Goal: Task Accomplishment & Management: Use online tool/utility

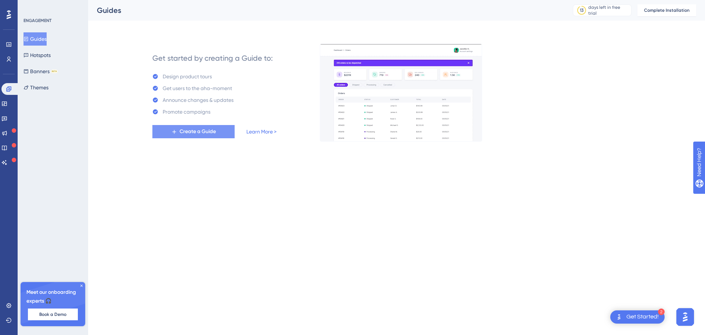
click at [205, 125] on button "Create a Guide" at bounding box center [193, 131] width 82 height 13
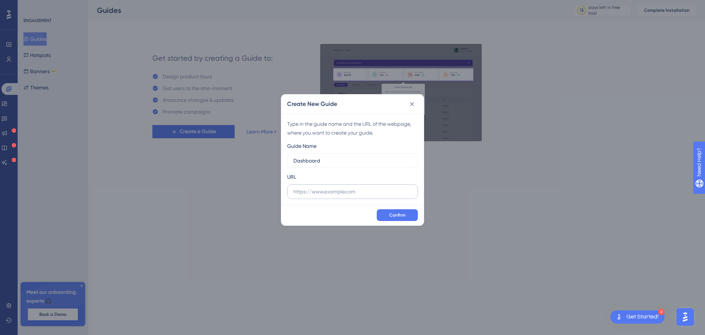
type input "Dashboard"
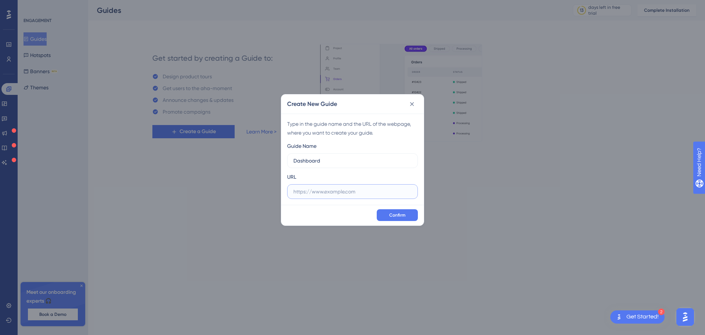
click at [344, 189] on input "text" at bounding box center [353, 191] width 118 height 8
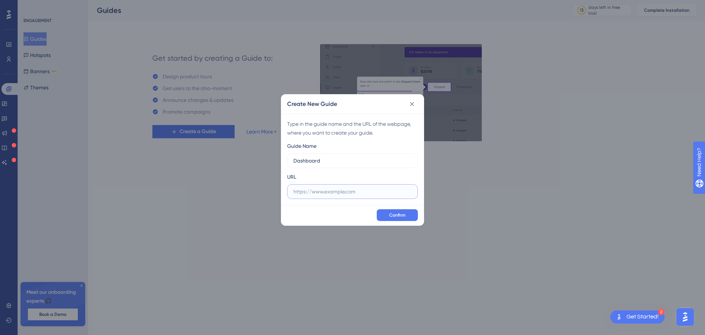
paste input "[URL][DOMAIN_NAME]"
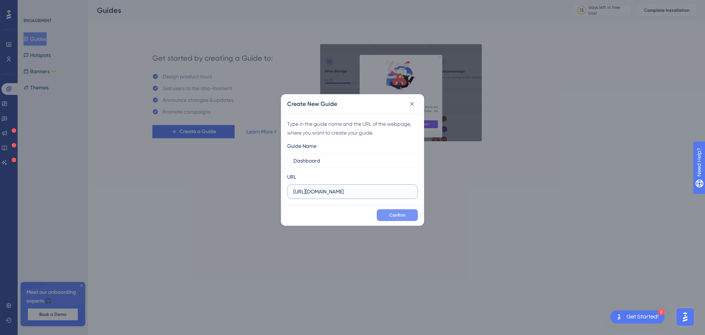
type input "[URL][DOMAIN_NAME]"
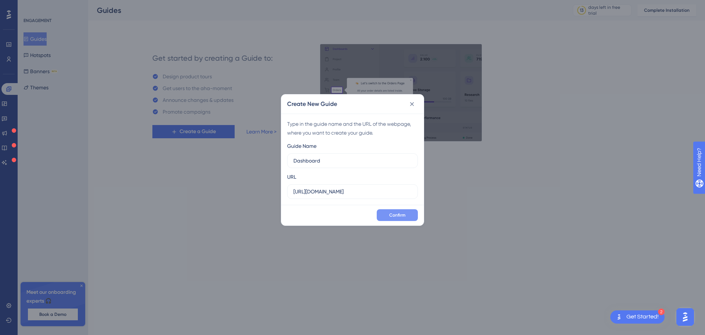
click at [393, 211] on button "Confirm" at bounding box center [397, 215] width 41 height 12
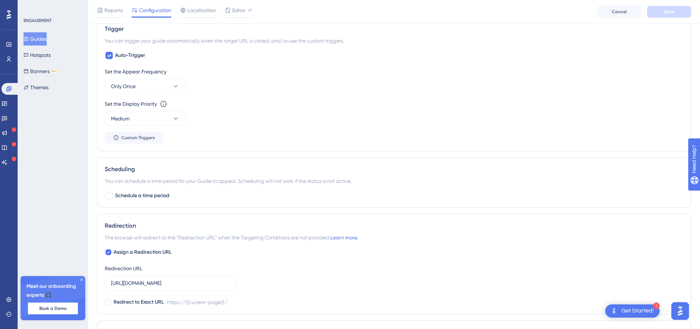
scroll to position [453, 0]
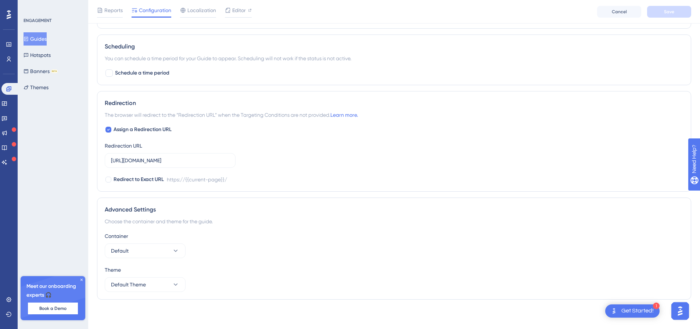
click at [38, 39] on button "Guides" at bounding box center [35, 38] width 23 height 13
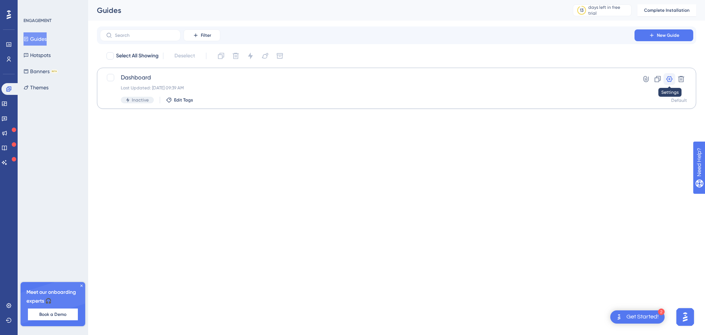
click at [673, 77] on icon at bounding box center [669, 78] width 7 height 7
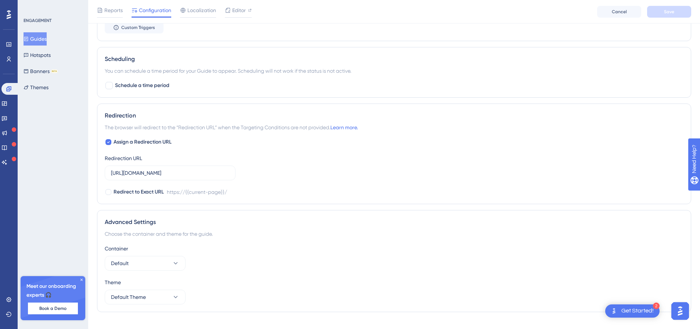
scroll to position [453, 0]
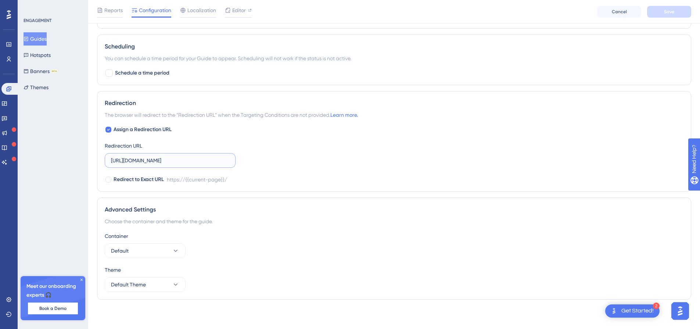
click at [218, 161] on input "[URL][DOMAIN_NAME]" at bounding box center [170, 160] width 118 height 8
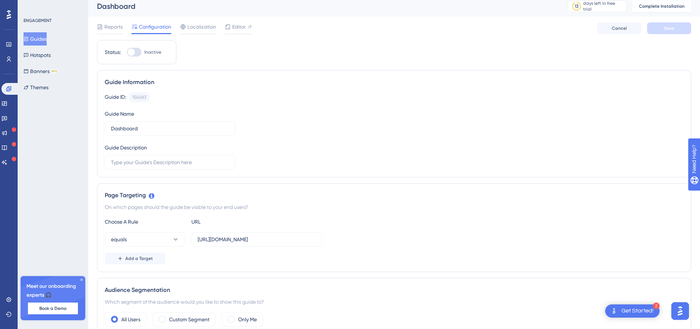
scroll to position [0, 0]
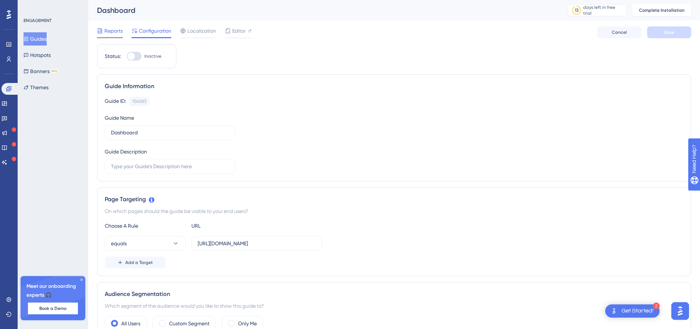
click at [118, 33] on span "Reports" at bounding box center [113, 30] width 18 height 9
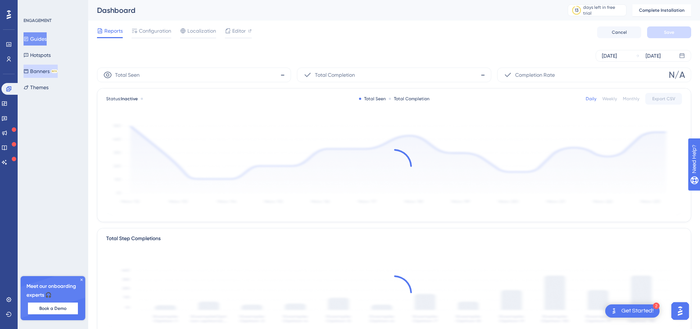
click at [48, 69] on button "Banners BETA" at bounding box center [41, 71] width 34 height 13
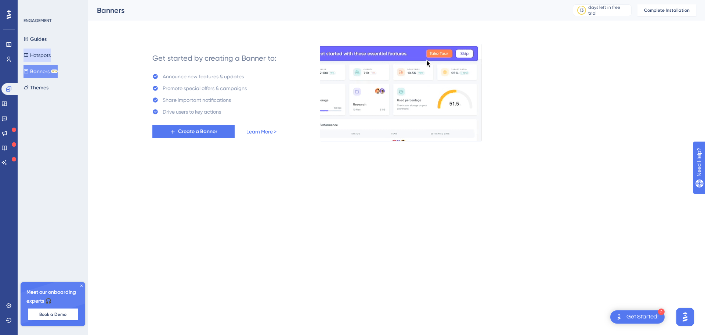
click at [61, 55] on div "Guides Hotspots Banners BETA Themes" at bounding box center [54, 63] width 60 height 62
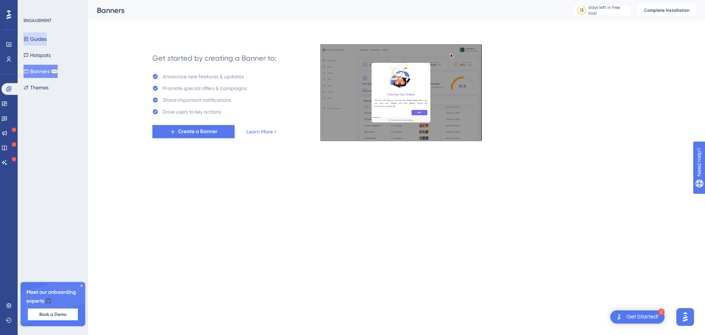
click at [47, 42] on button "Guides" at bounding box center [35, 38] width 23 height 13
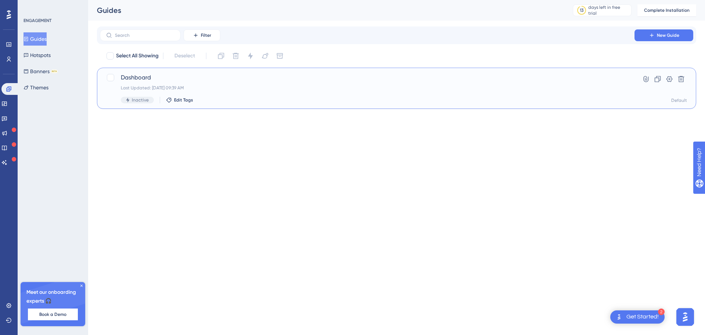
click at [449, 95] on div "Dashboard Last Updated: [DATE] 09:39 AM Inactive Edit Tags" at bounding box center [367, 88] width 493 height 30
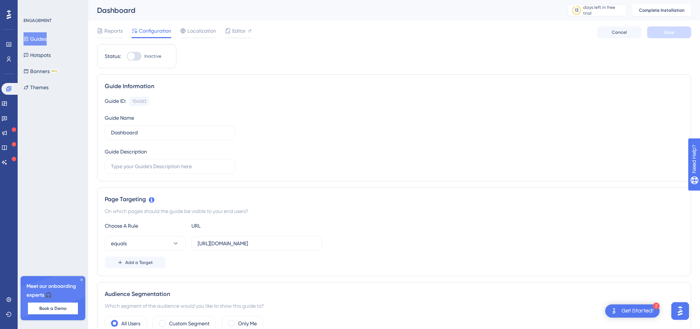
click at [137, 53] on div at bounding box center [134, 56] width 15 height 9
click at [127, 56] on input "Inactive" at bounding box center [126, 56] width 0 height 0
checkbox input "false"
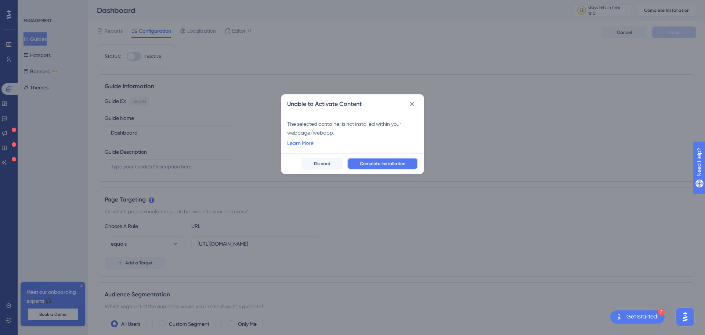
click at [355, 163] on button "Complete Installation" at bounding box center [383, 164] width 71 height 12
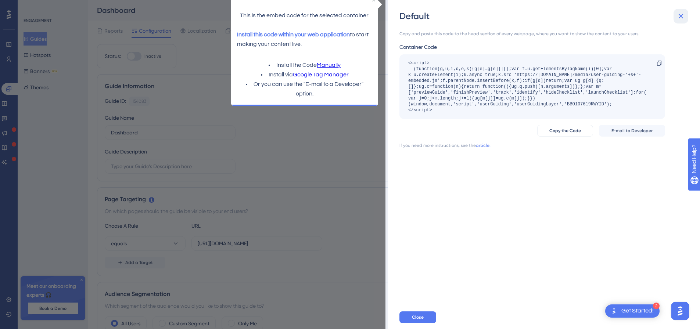
click at [681, 14] on icon at bounding box center [680, 16] width 9 height 9
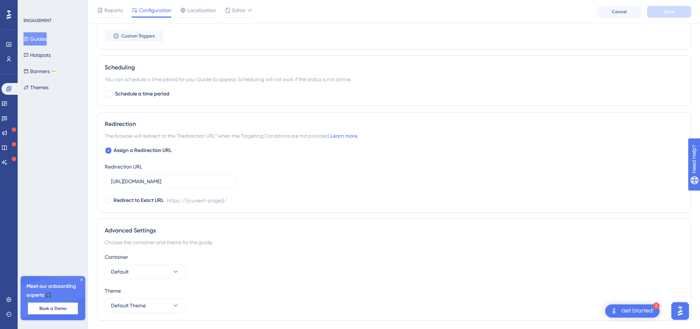
scroll to position [453, 0]
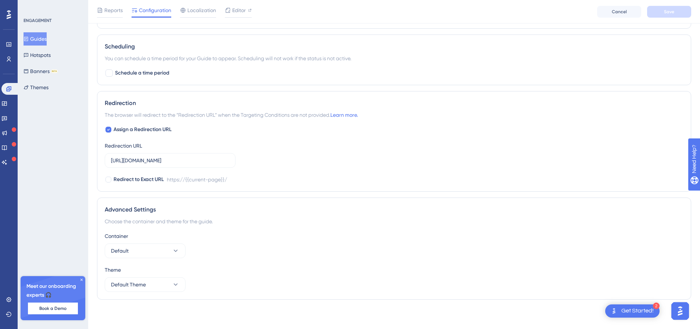
click at [84, 279] on div "Meet our onboarding experts 🎧 Book a Demo" at bounding box center [53, 298] width 65 height 44
click at [79, 278] on icon at bounding box center [81, 280] width 4 height 4
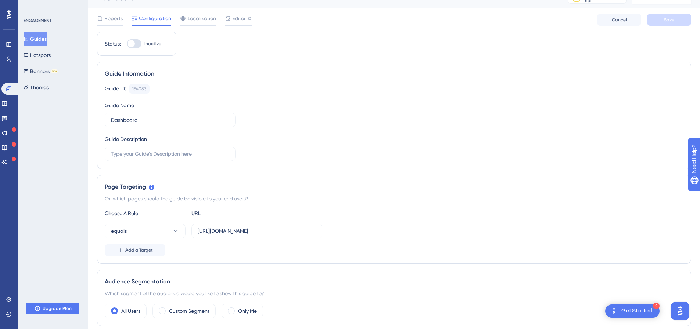
scroll to position [0, 0]
